Goal: Navigation & Orientation: Find specific page/section

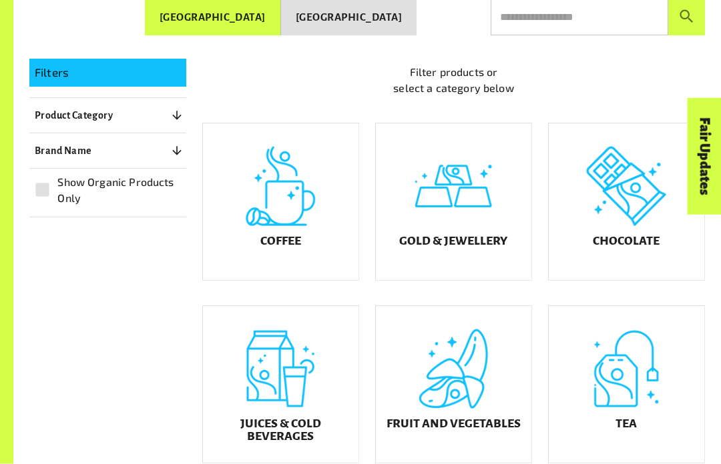
scroll to position [238, 0]
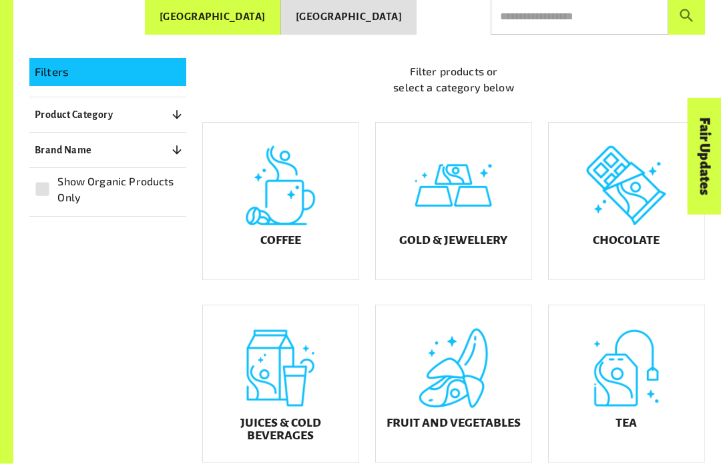
click at [330, 426] on div "Juices & Cold Beverages" at bounding box center [280, 384] width 155 height 157
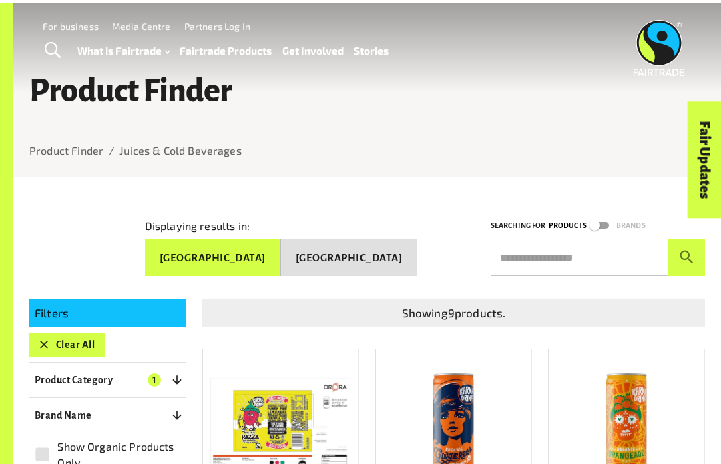
scroll to position [285, 0]
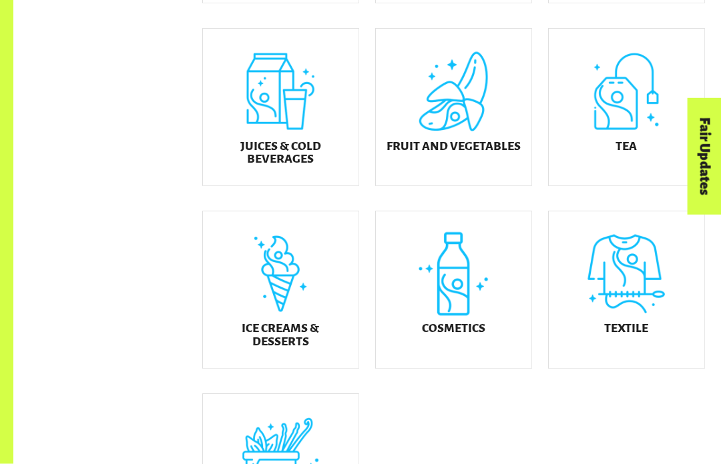
click at [493, 119] on div "Fruit and Vegetables" at bounding box center [453, 107] width 155 height 157
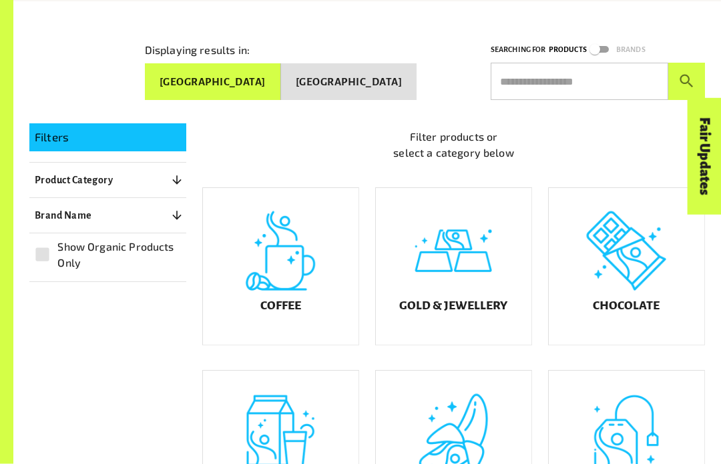
scroll to position [173, 0]
click at [341, 248] on div "Coffee" at bounding box center [280, 266] width 155 height 157
